Goal: Information Seeking & Learning: Learn about a topic

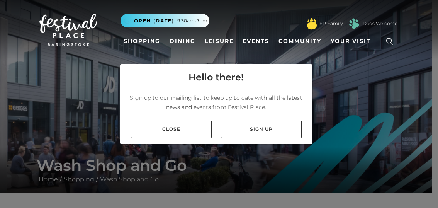
click at [193, 119] on div "Close Sign up" at bounding box center [216, 129] width 192 height 30
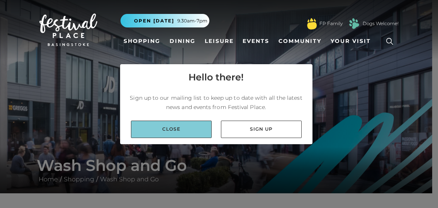
click at [178, 126] on link "Close" at bounding box center [171, 129] width 81 height 17
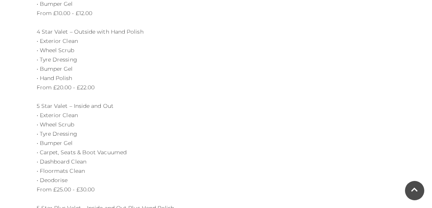
scroll to position [367, 0]
click at [113, 34] on p "PRICE LIST 3 Star Valet – Outside Only • Exterior Clean • Wheel Scrub • Tyre Dr…" at bounding box center [124, 144] width 174 height 380
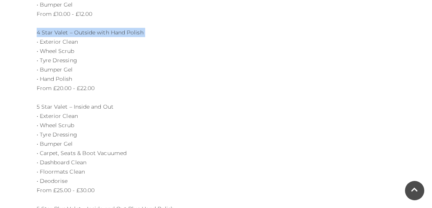
click at [109, 59] on p "PRICE LIST 3 Star Valet – Outside Only • Exterior Clean • Wheel Scrub • Tyre Dr…" at bounding box center [124, 144] width 174 height 380
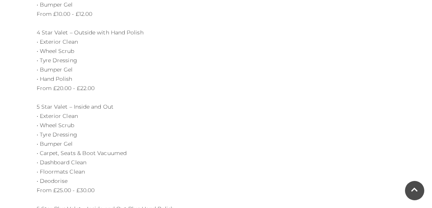
click at [109, 59] on p "PRICE LIST 3 Star Valet – Outside Only • Exterior Clean • Wheel Scrub • Tyre Dr…" at bounding box center [124, 144] width 174 height 380
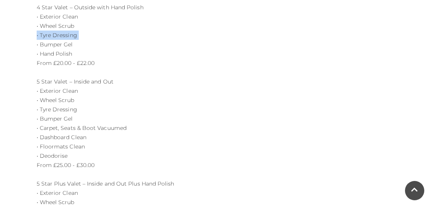
scroll to position [392, 0]
click at [75, 92] on p "PRICE LIST 3 Star Valet – Outside Only • Exterior Clean • Wheel Scrub • Tyre Dr…" at bounding box center [124, 118] width 174 height 380
click at [73, 108] on p "PRICE LIST 3 Star Valet – Outside Only • Exterior Clean • Wheel Scrub • Tyre Dr…" at bounding box center [124, 118] width 174 height 380
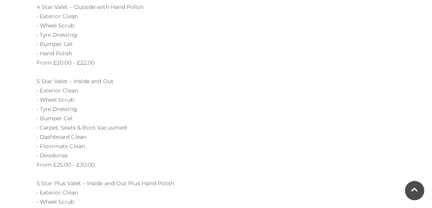
click at [73, 108] on p "PRICE LIST 3 Star Valet – Outside Only • Exterior Clean • Wheel Scrub • Tyre Dr…" at bounding box center [124, 118] width 174 height 380
click at [74, 123] on p "PRICE LIST 3 Star Valet – Outside Only • Exterior Clean • Wheel Scrub • Tyre Dr…" at bounding box center [124, 118] width 174 height 380
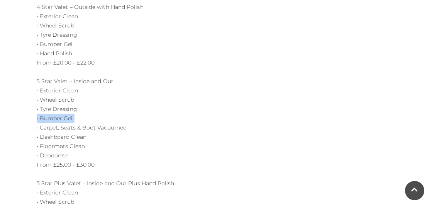
click at [76, 138] on p "PRICE LIST 3 Star Valet – Outside Only • Exterior Clean • Wheel Scrub • Tyre Dr…" at bounding box center [124, 118] width 174 height 380
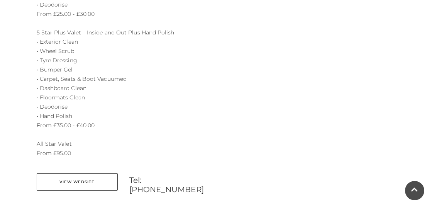
scroll to position [548, 0]
